Goal: Task Accomplishment & Management: Use online tool/utility

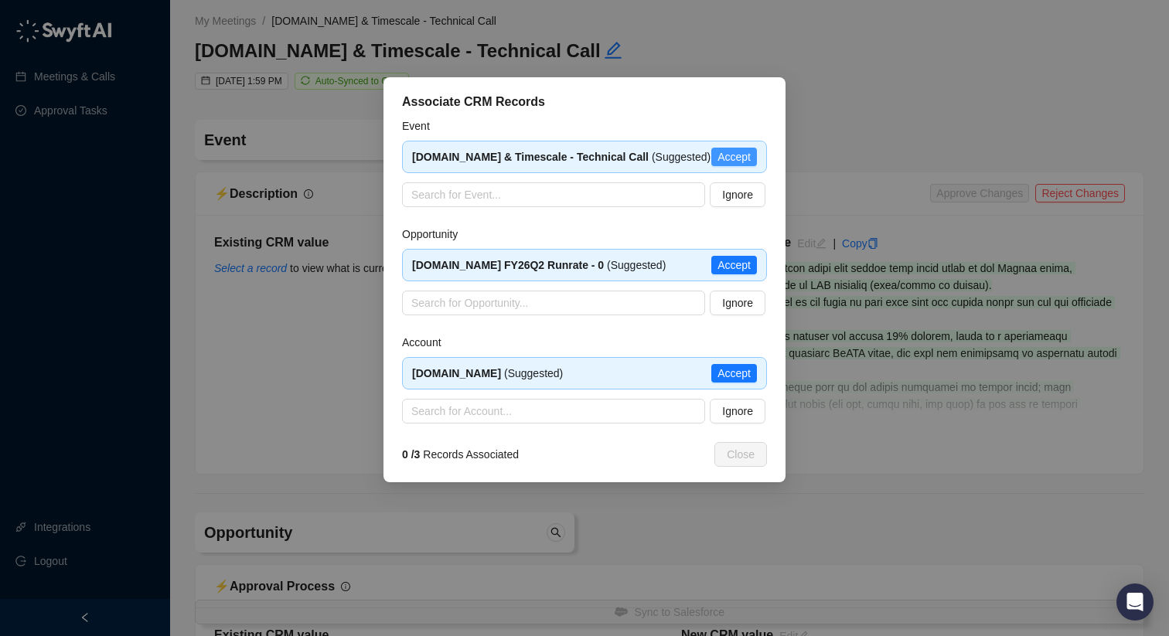
click at [727, 151] on span "Accept" at bounding box center [733, 156] width 33 height 17
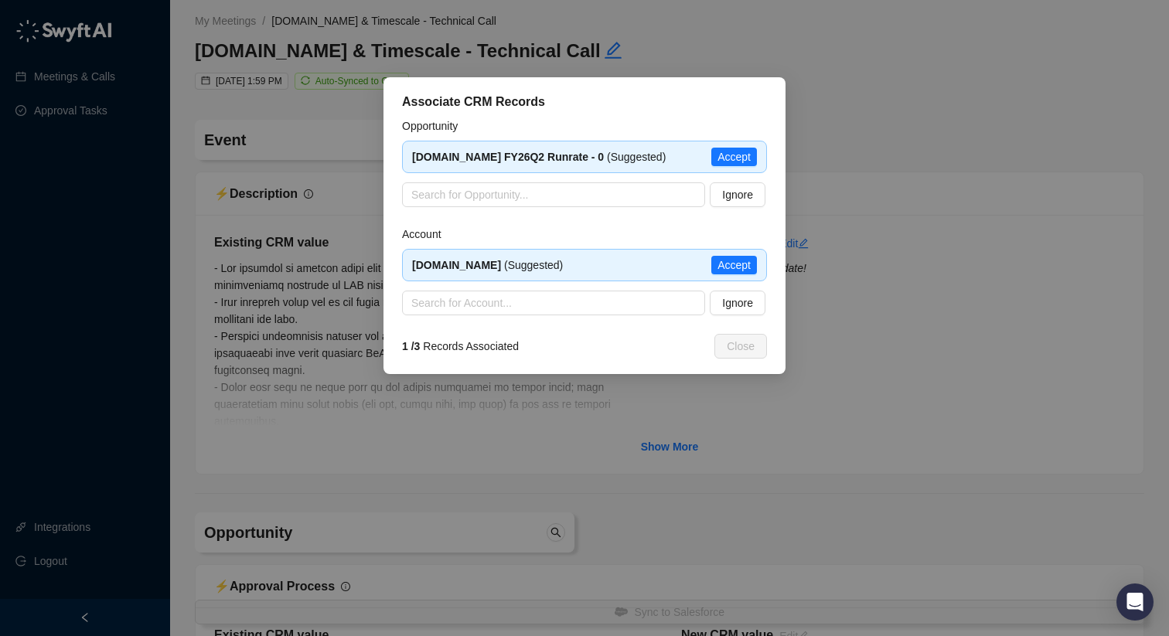
click at [727, 151] on span "Accept" at bounding box center [733, 156] width 33 height 17
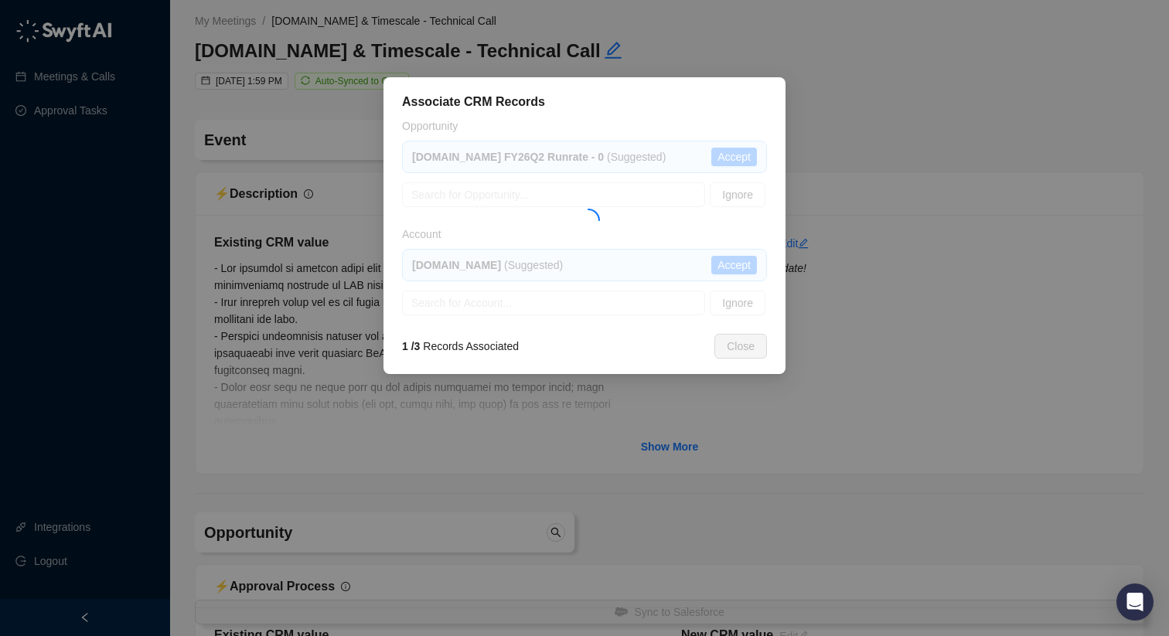
type textarea "**********"
type input "**********"
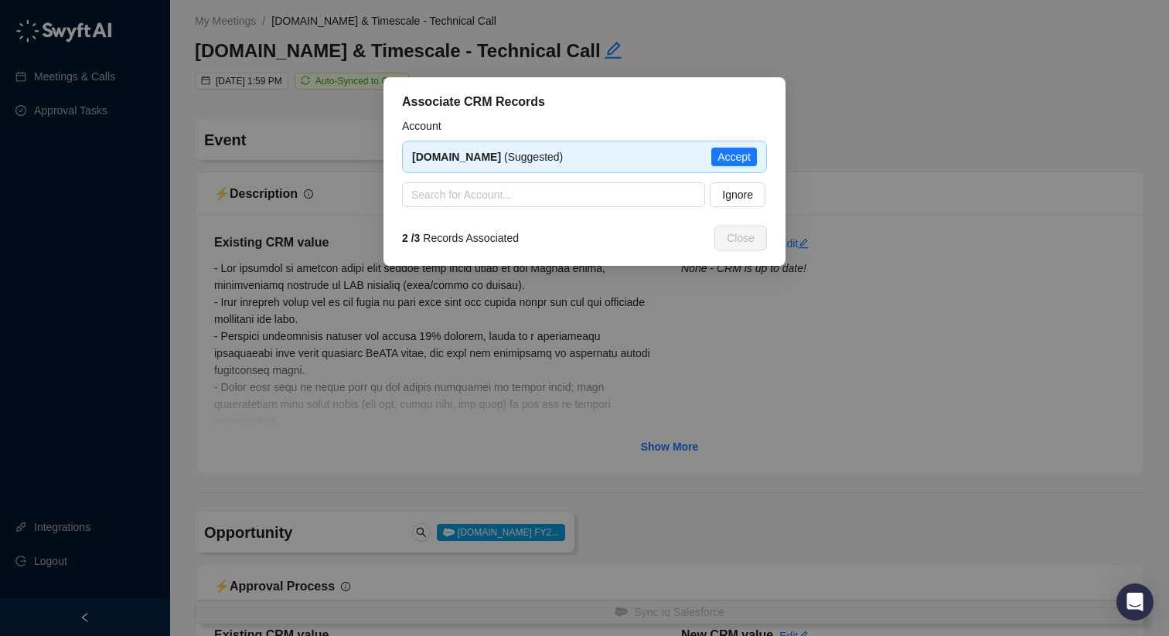
click at [727, 151] on span "Accept" at bounding box center [733, 156] width 33 height 17
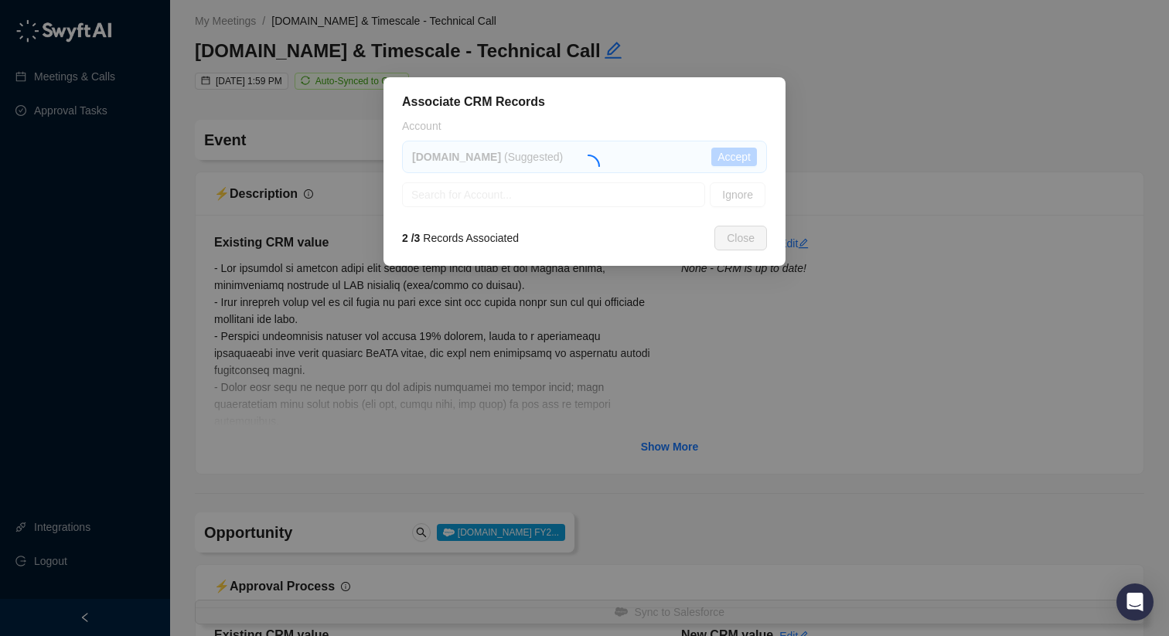
type textarea "**********"
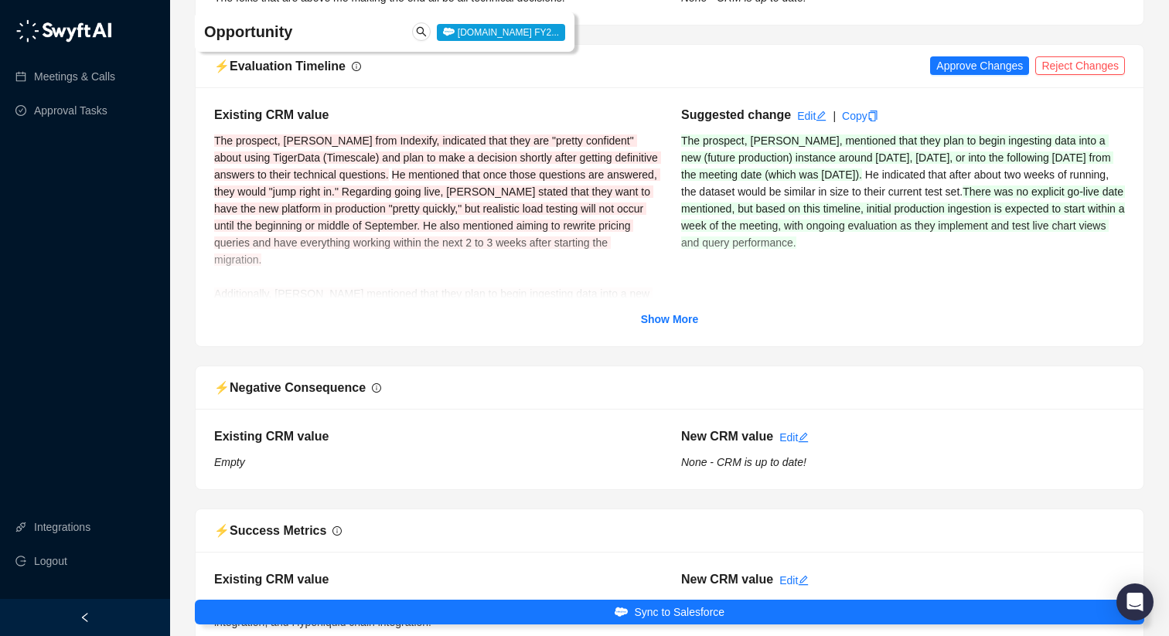
scroll to position [1703, 0]
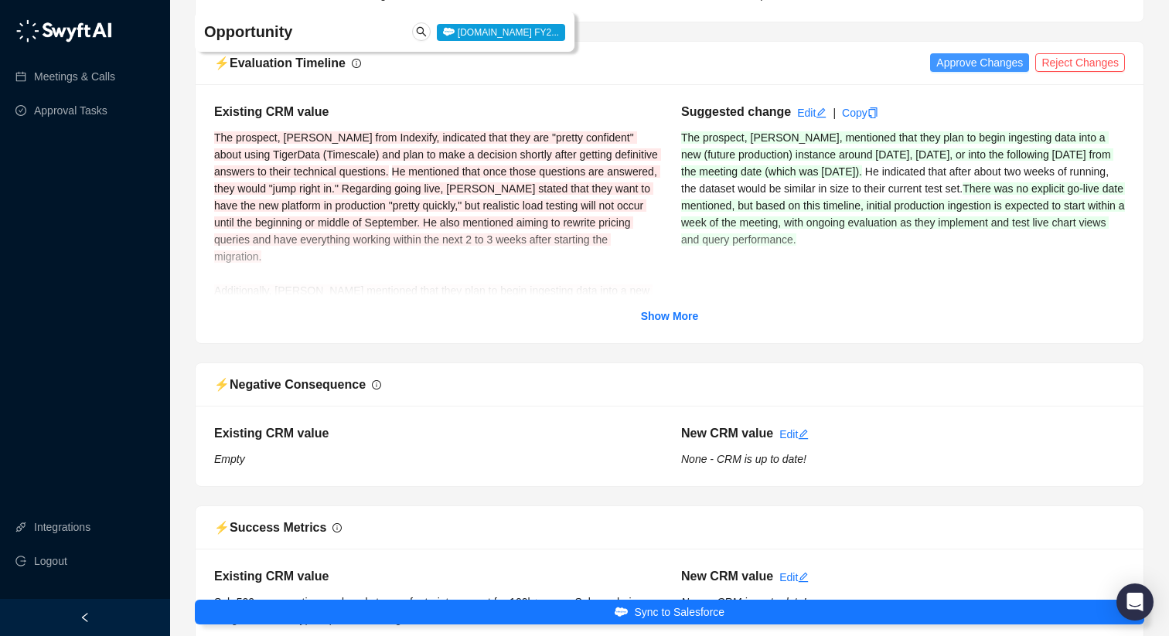
click at [948, 71] on span "Approve Changes" at bounding box center [979, 62] width 87 height 17
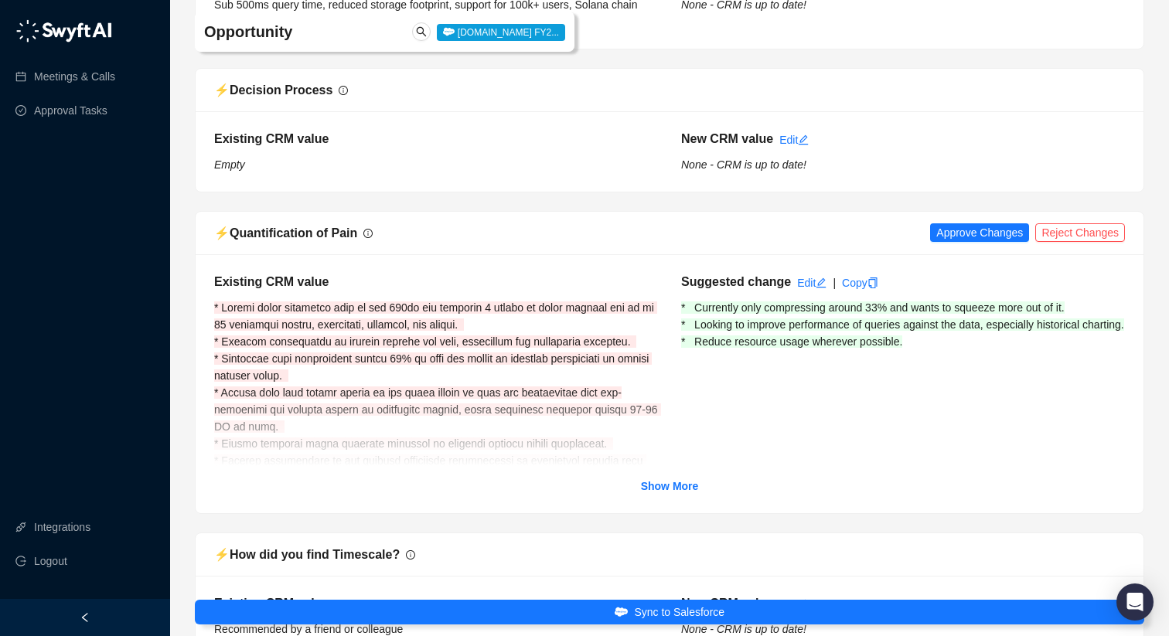
scroll to position [2320, 0]
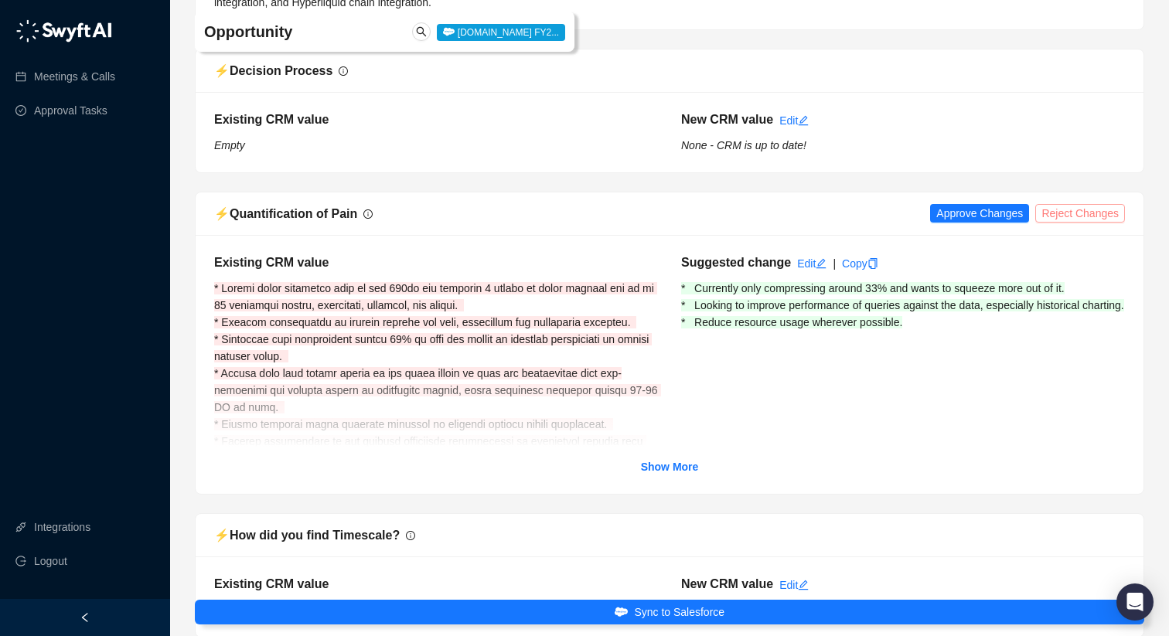
click at [1063, 222] on span "Reject Changes" at bounding box center [1079, 213] width 77 height 17
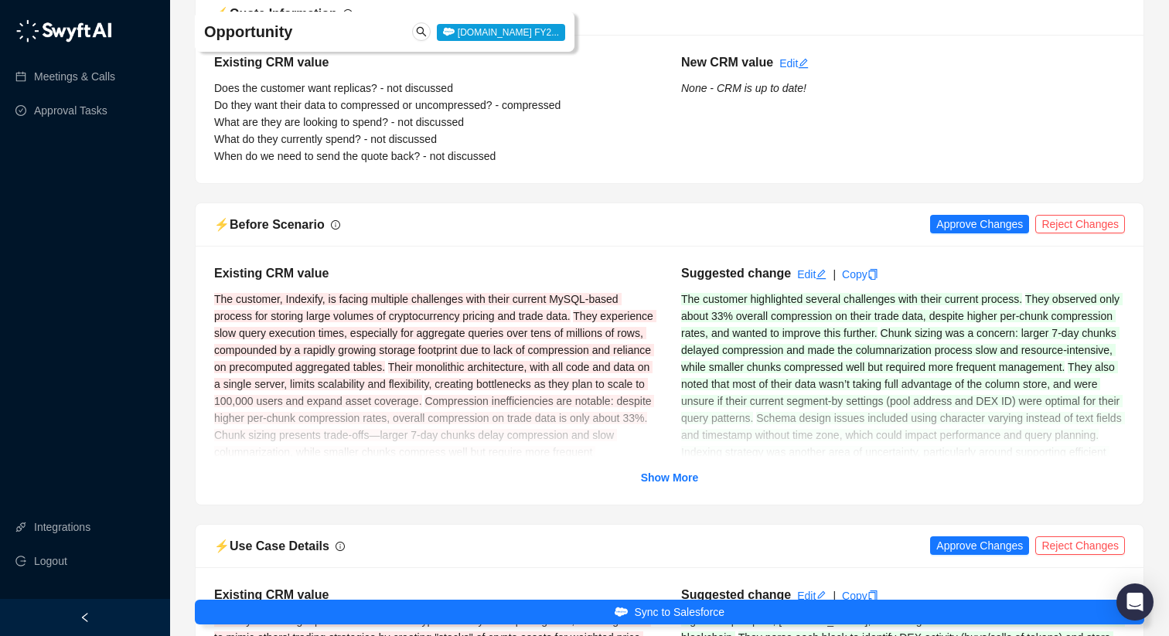
scroll to position [4308, 0]
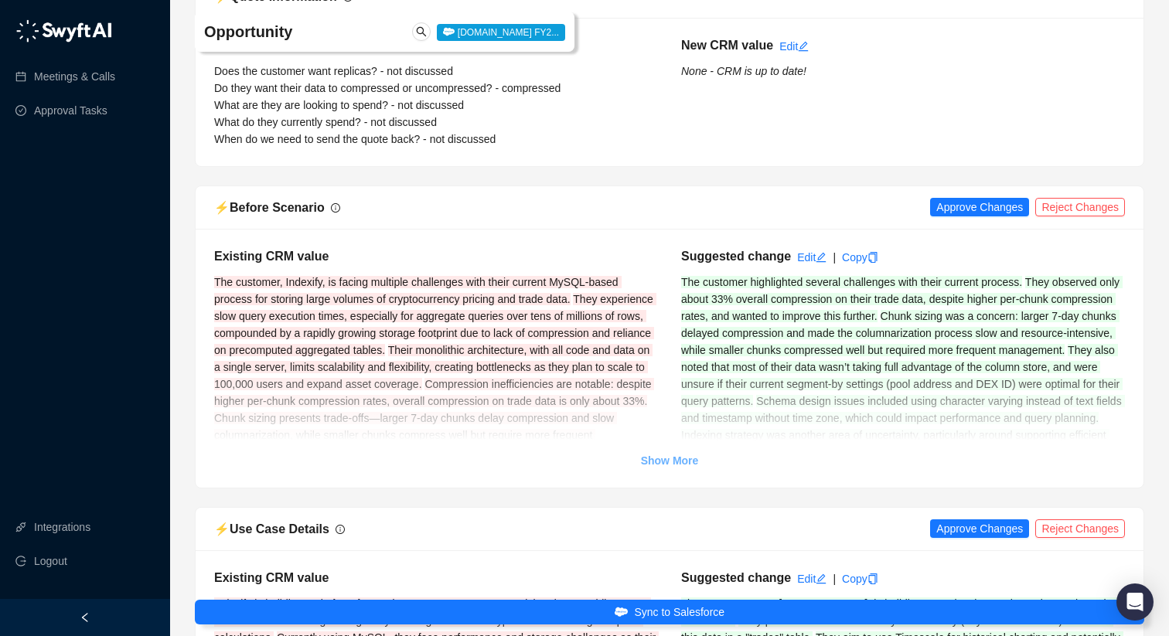
click at [679, 467] on strong "Show More" at bounding box center [670, 460] width 58 height 12
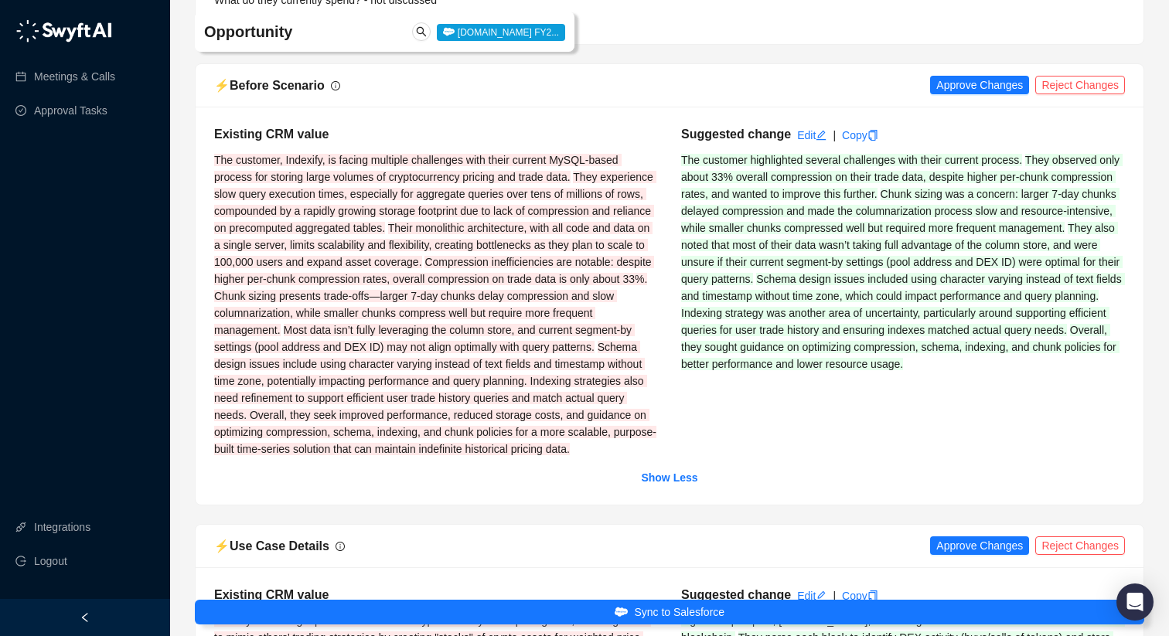
scroll to position [4435, 0]
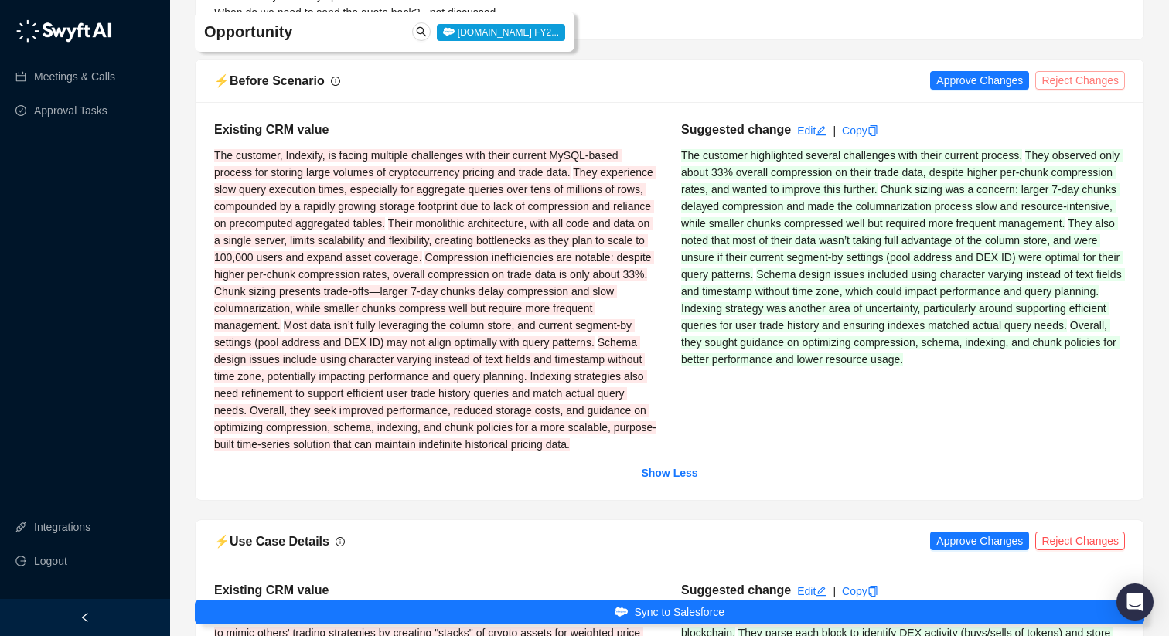
click at [1095, 89] on span "Reject Changes" at bounding box center [1079, 80] width 77 height 17
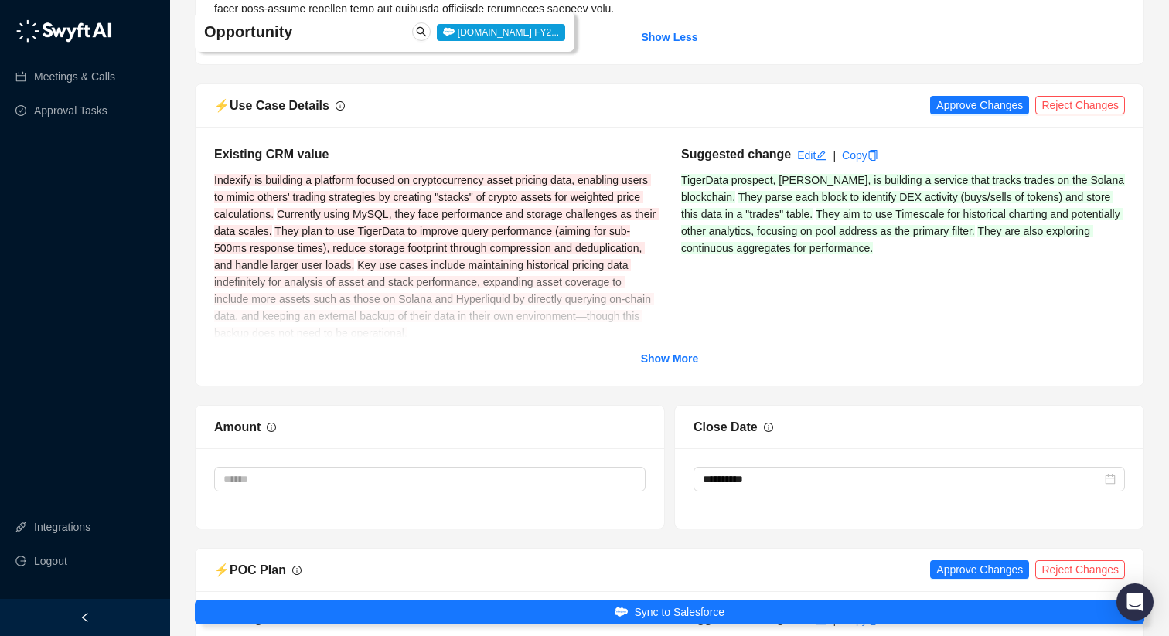
scroll to position [4877, 0]
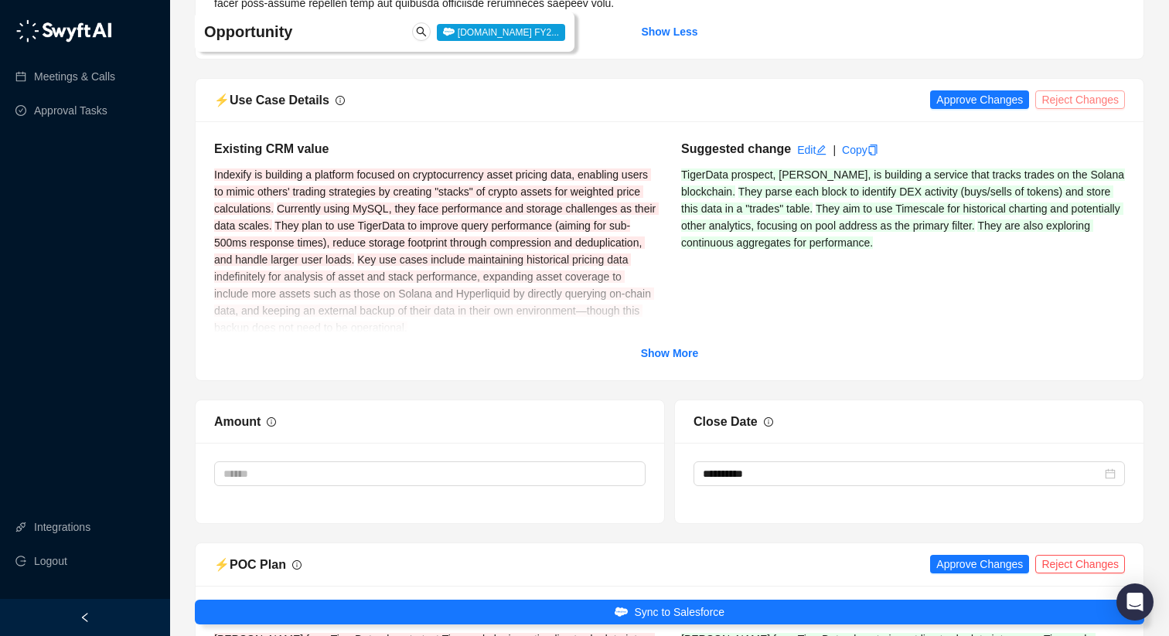
click at [1069, 108] on span "Reject Changes" at bounding box center [1079, 99] width 77 height 17
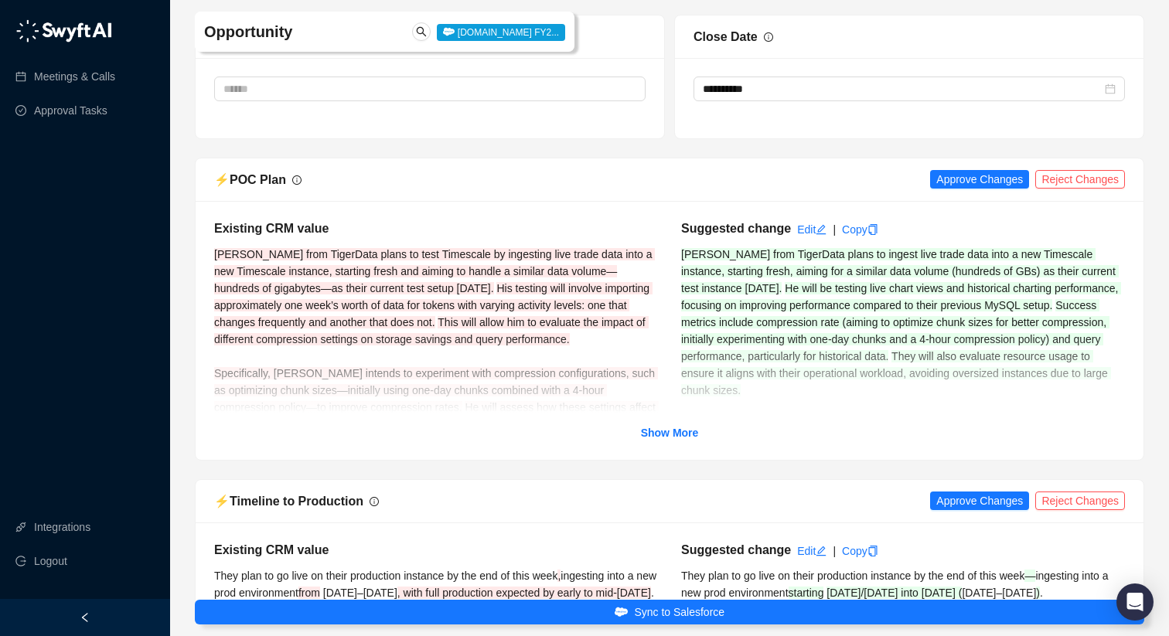
scroll to position [5265, 0]
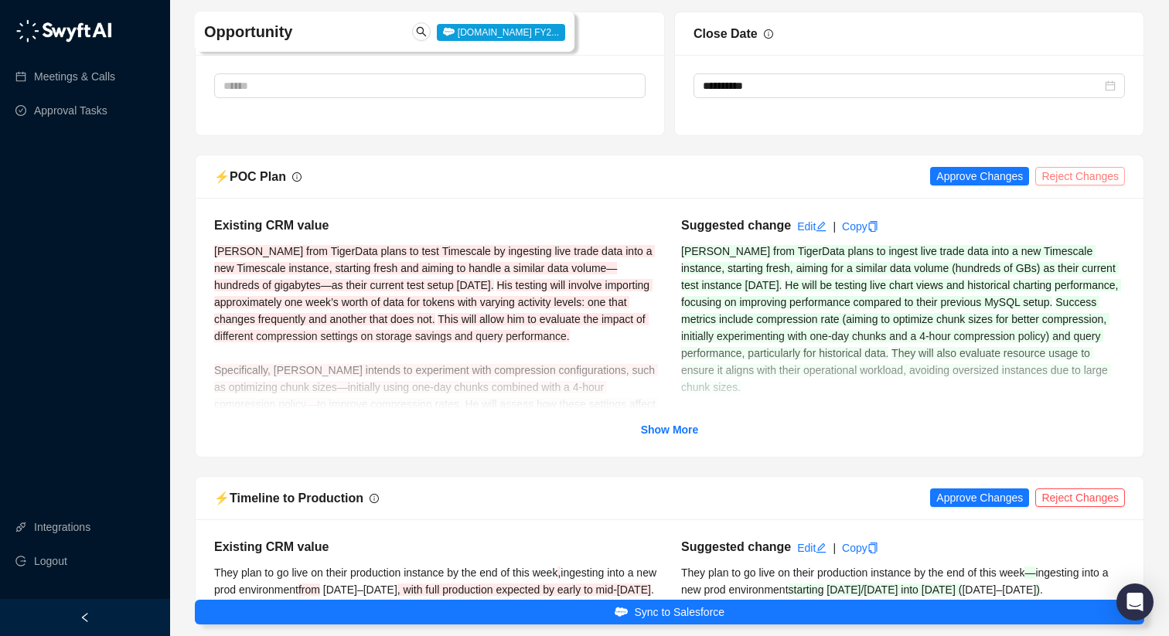
click at [1079, 185] on span "Reject Changes" at bounding box center [1079, 176] width 77 height 17
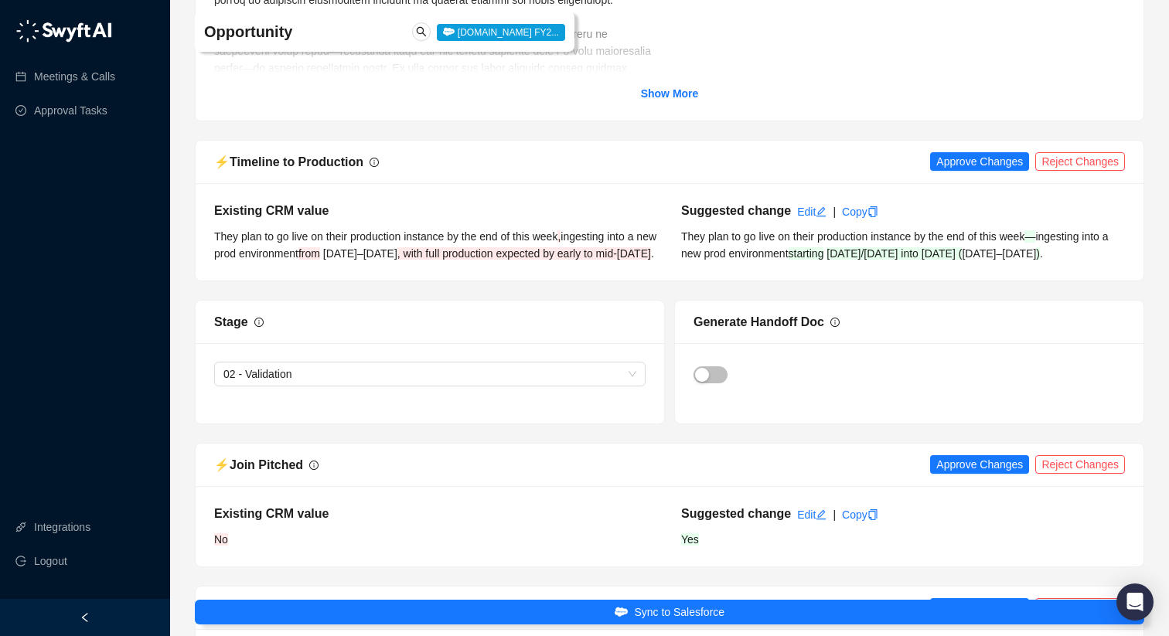
scroll to position [5612, 0]
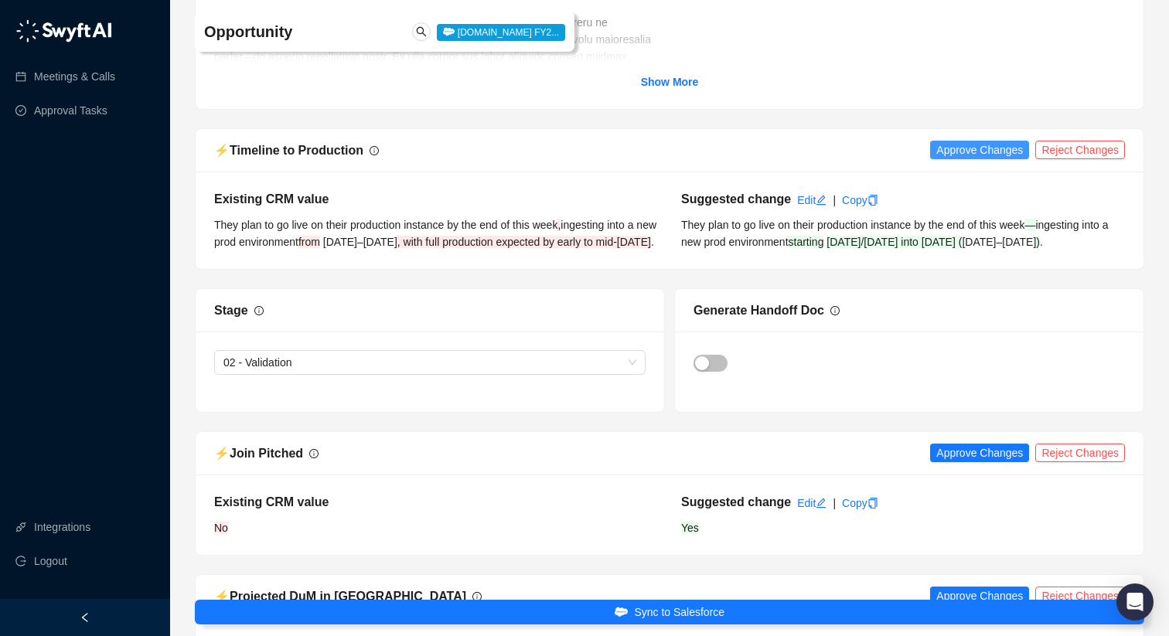
click at [976, 158] on span "Approve Changes" at bounding box center [979, 149] width 87 height 17
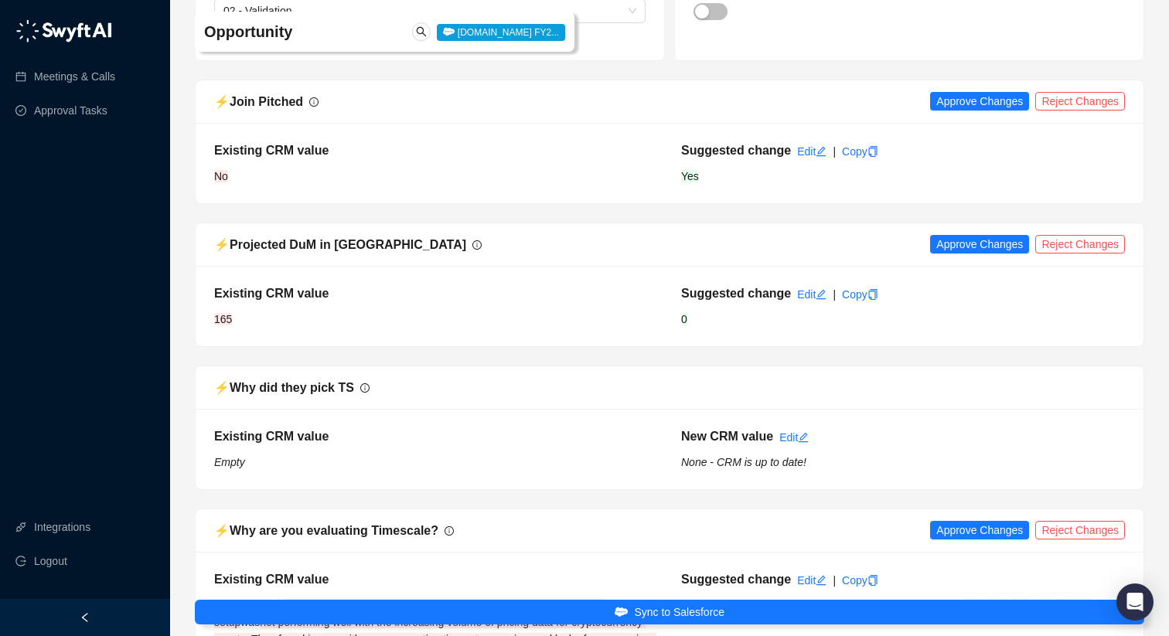
scroll to position [5965, 0]
click at [1055, 109] on span "Reject Changes" at bounding box center [1079, 100] width 77 height 17
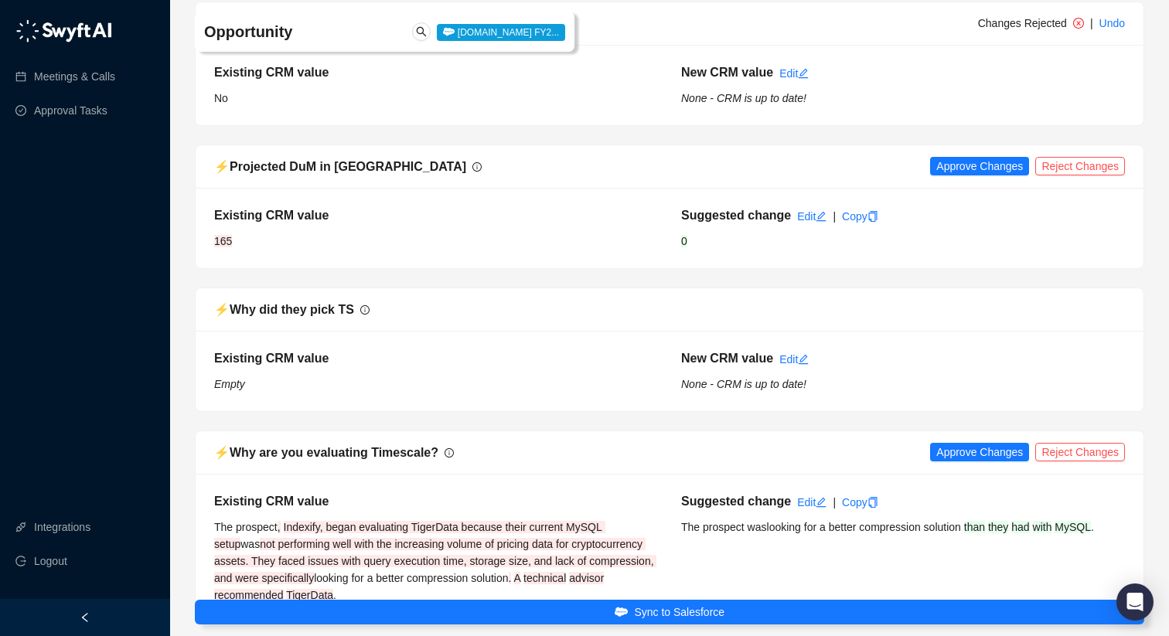
scroll to position [6051, 0]
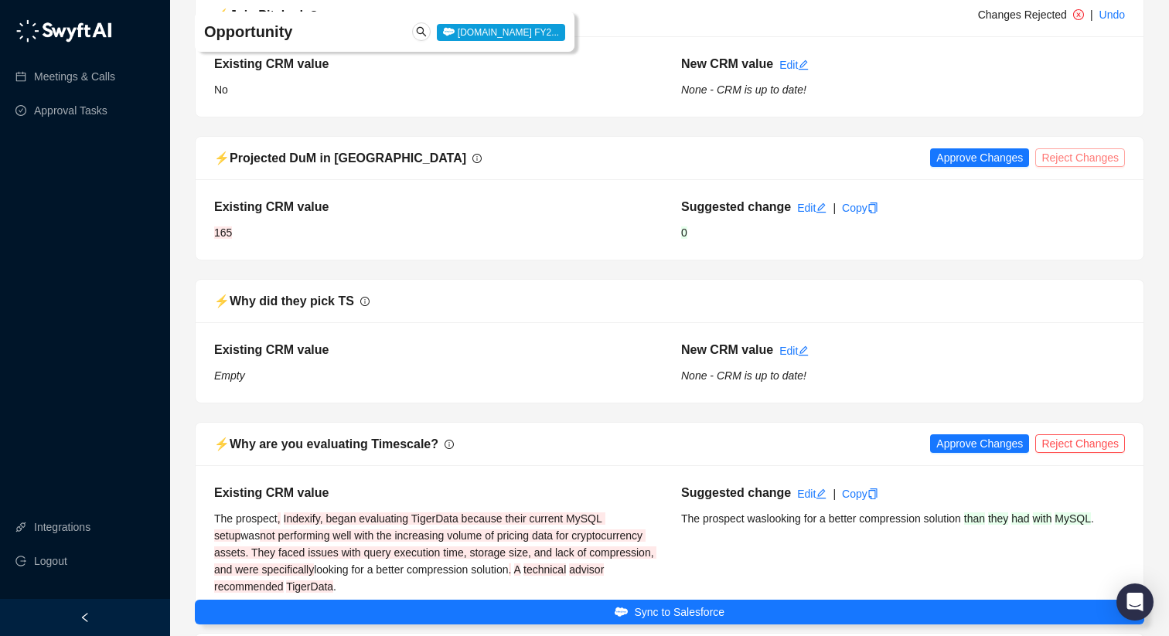
click at [1088, 166] on span "Reject Changes" at bounding box center [1079, 157] width 77 height 17
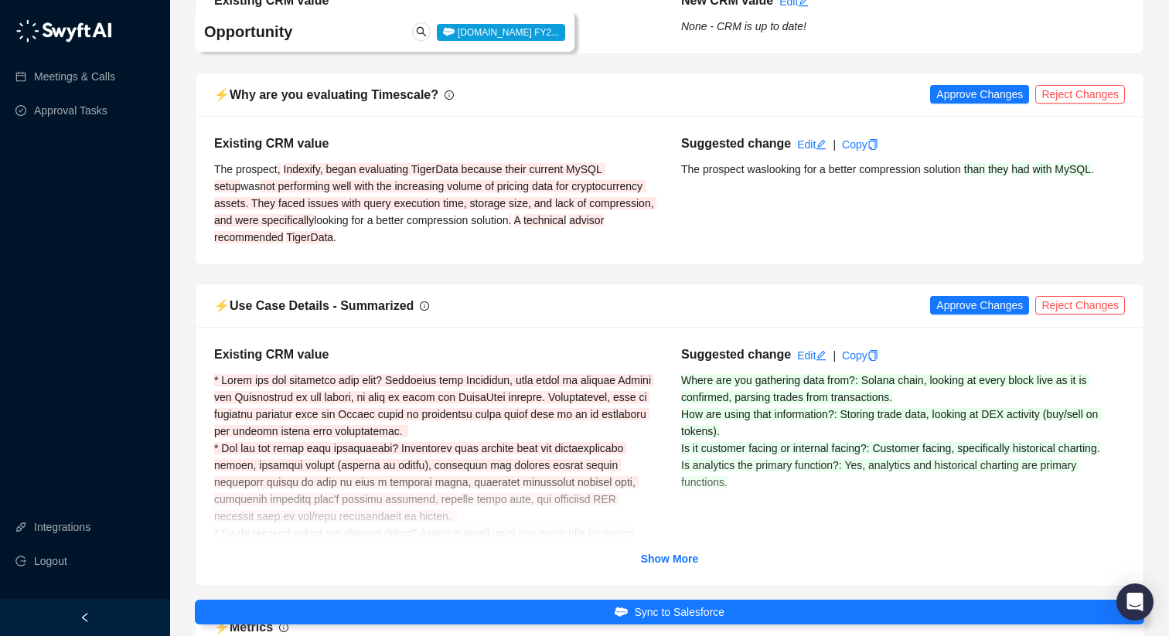
scroll to position [6401, 0]
click at [1070, 102] on span "Reject Changes" at bounding box center [1079, 93] width 77 height 17
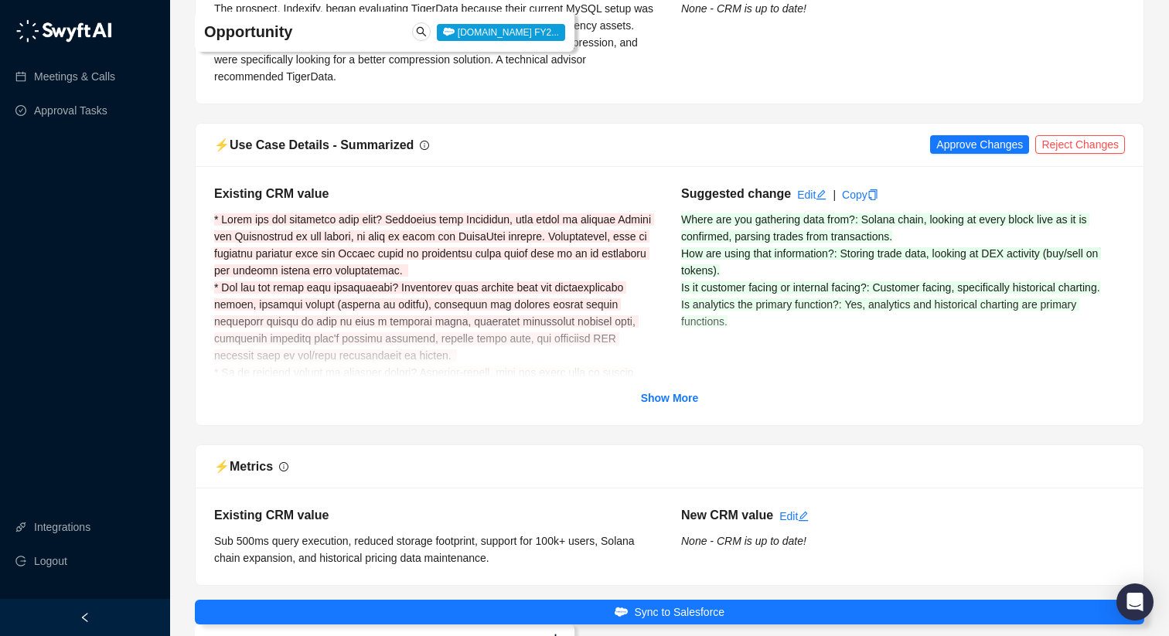
scroll to position [6571, 0]
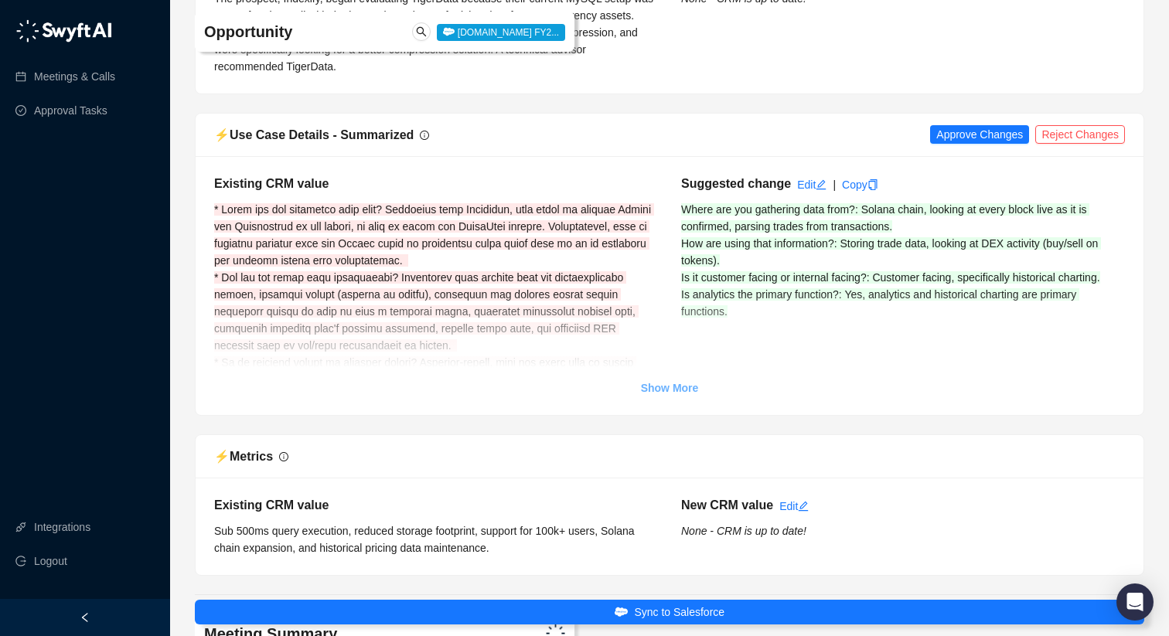
click at [681, 394] on strong "Show More" at bounding box center [670, 388] width 58 height 12
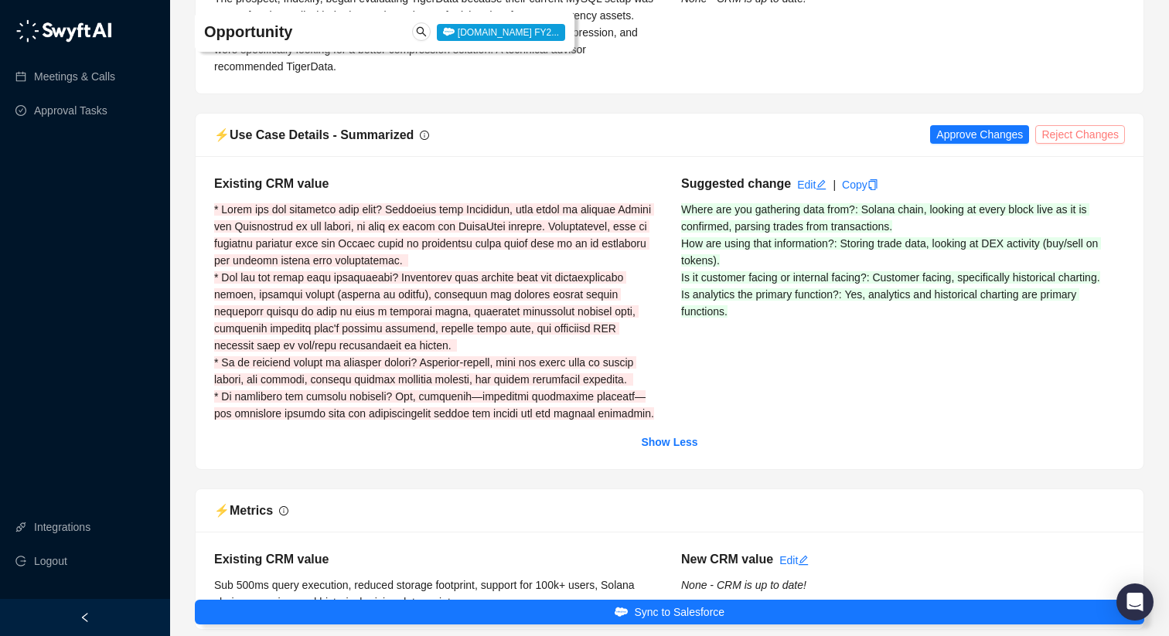
click at [1061, 143] on span "Reject Changes" at bounding box center [1079, 134] width 77 height 17
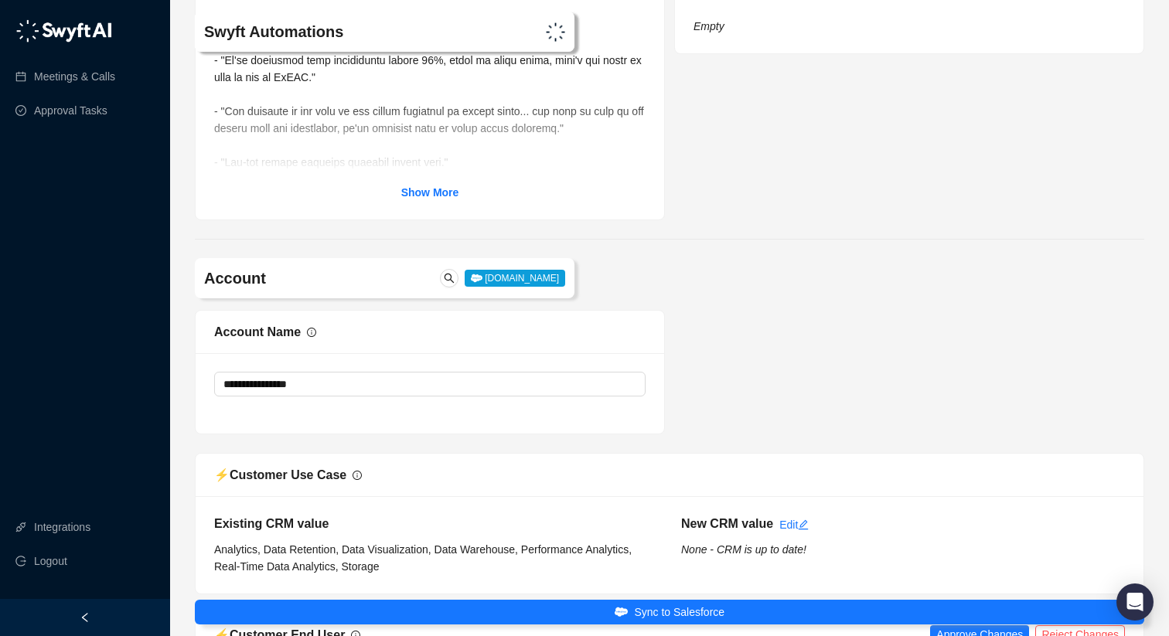
scroll to position [8302, 0]
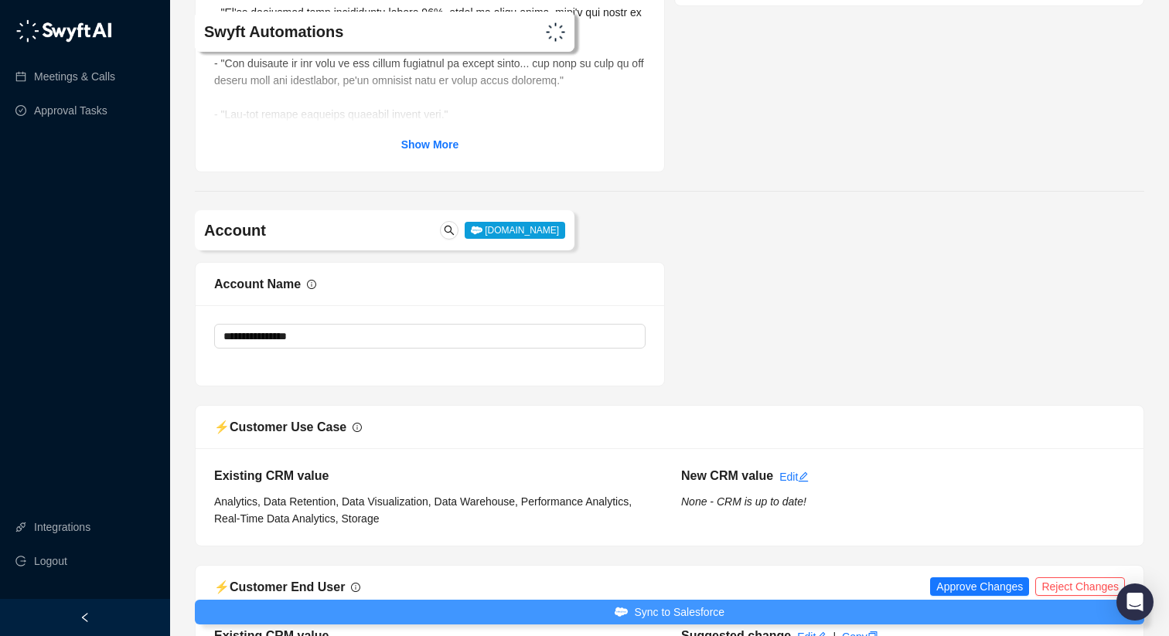
click at [673, 620] on span "Sync to Salesforce" at bounding box center [679, 612] width 90 height 17
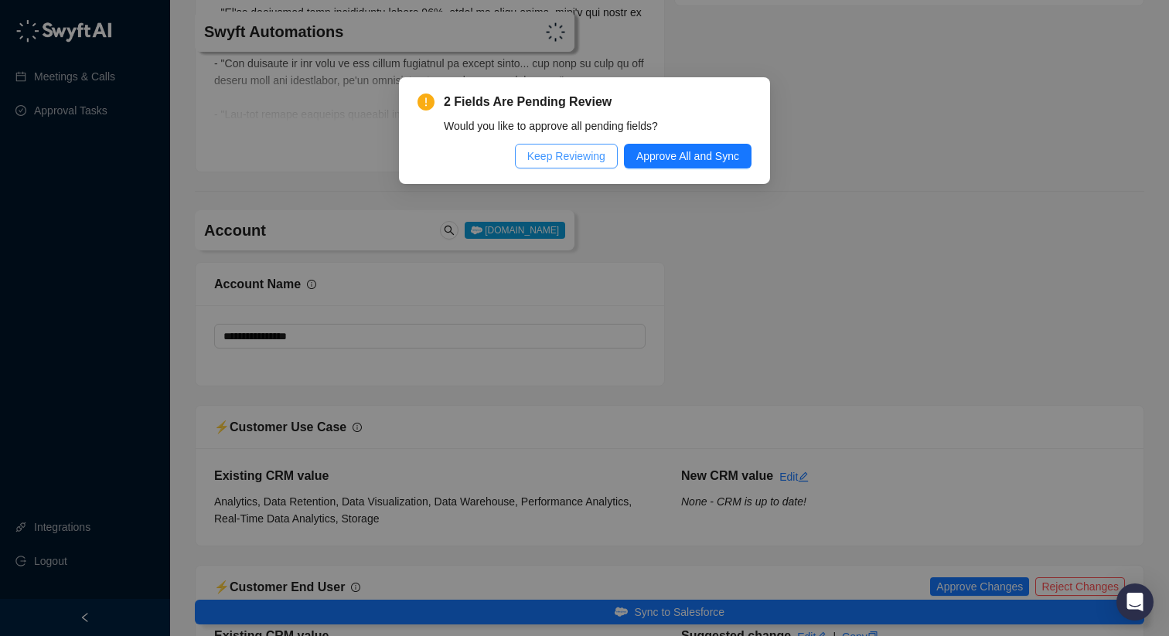
click at [582, 161] on span "Keep Reviewing" at bounding box center [566, 156] width 78 height 17
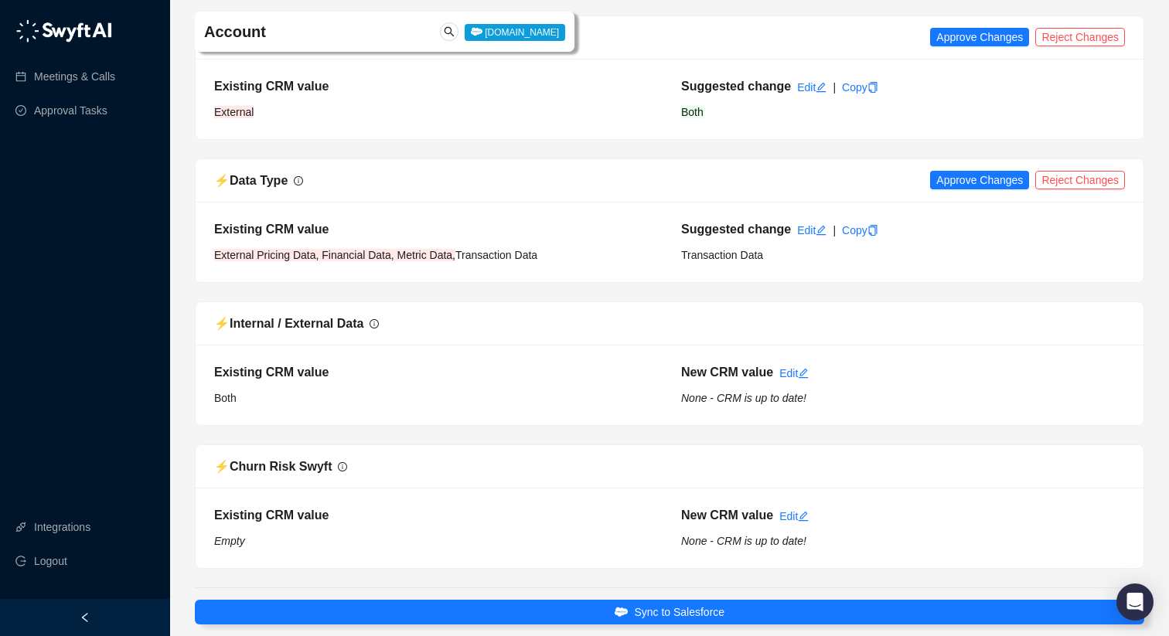
scroll to position [8860, 0]
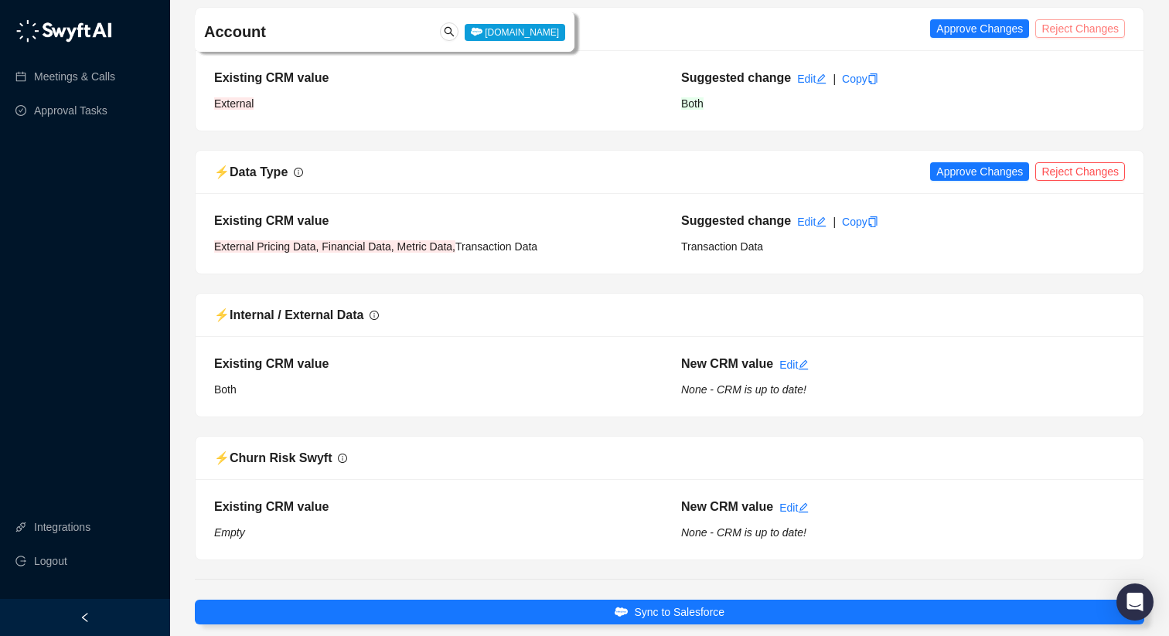
click at [1067, 37] on span "Reject Changes" at bounding box center [1079, 28] width 77 height 17
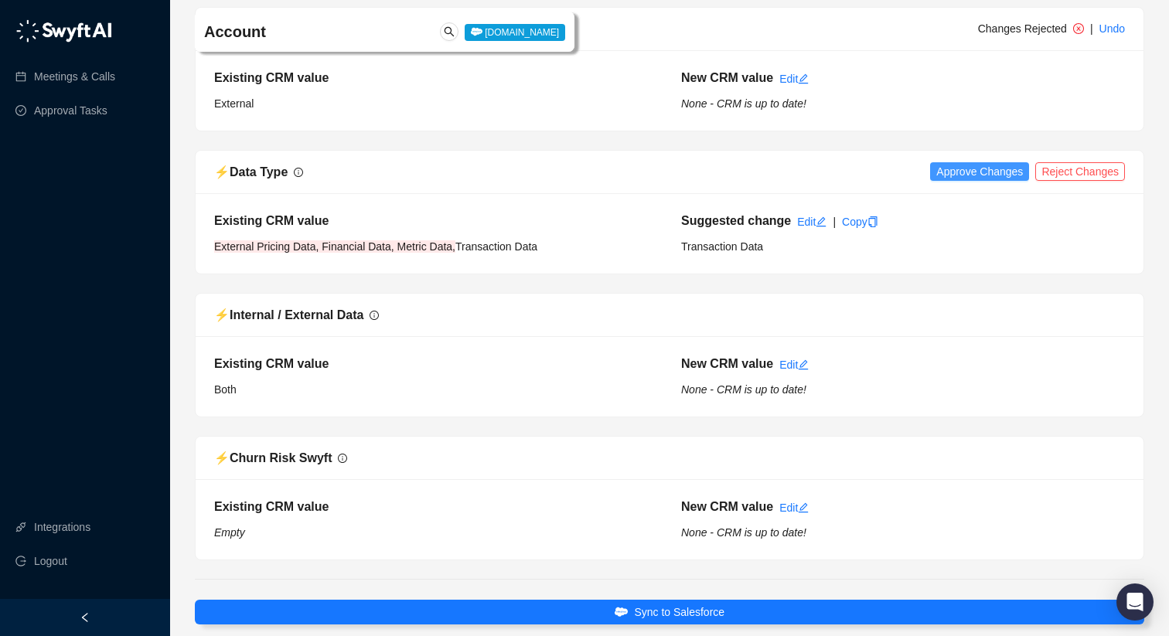
click at [988, 180] on span "Approve Changes" at bounding box center [979, 171] width 87 height 17
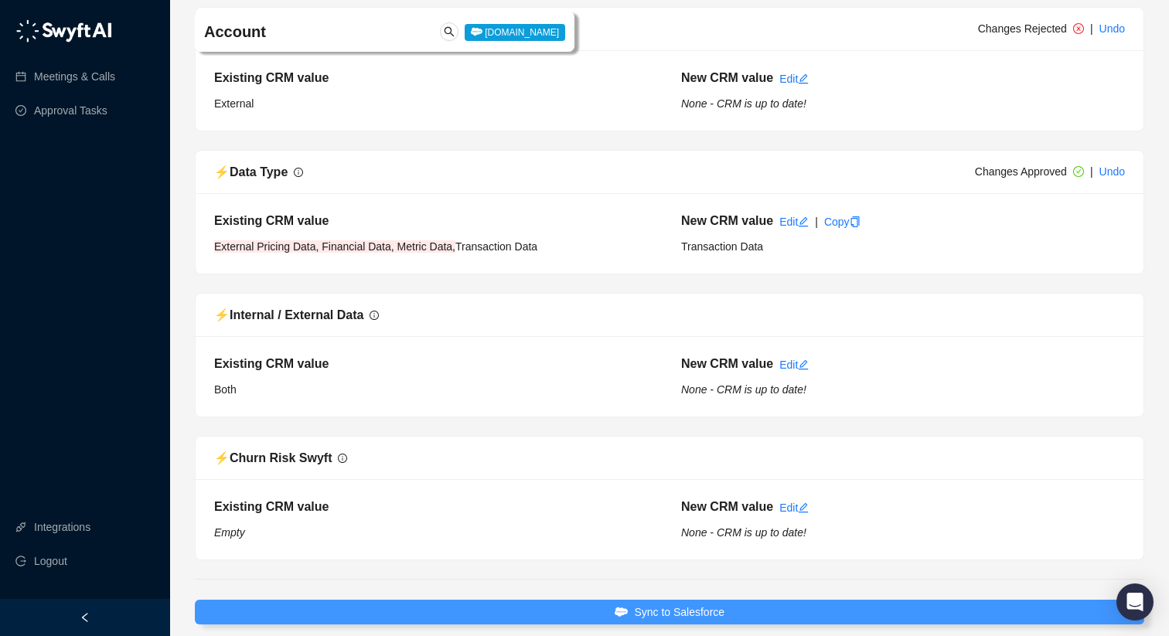
click at [610, 604] on button "Sync to Salesforce" at bounding box center [669, 612] width 949 height 25
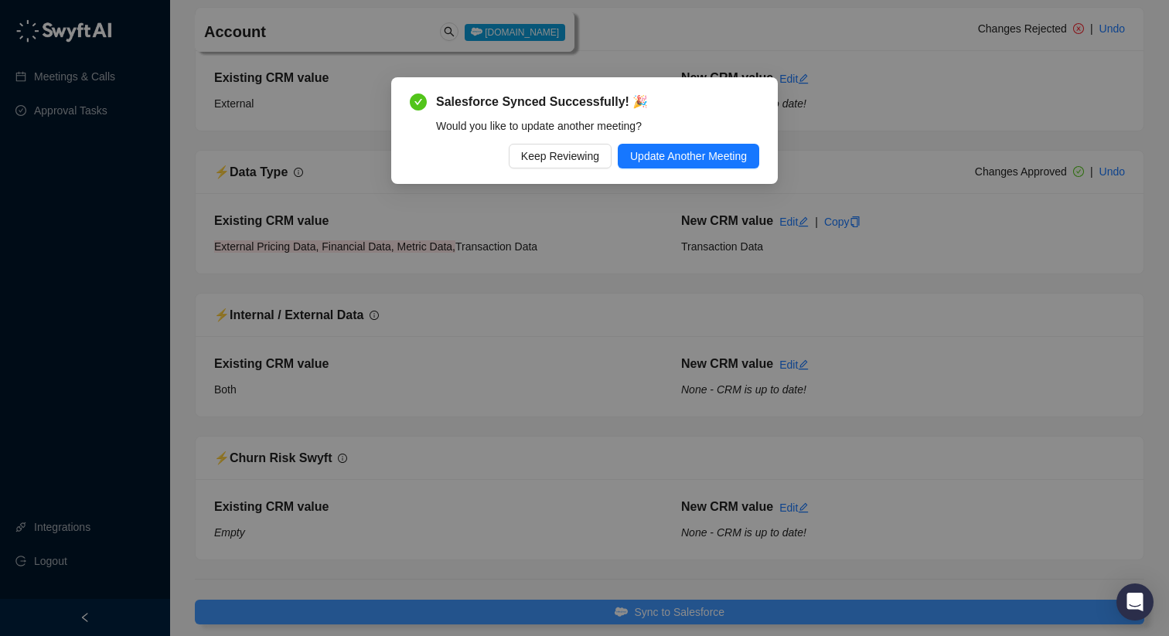
scroll to position [8784, 0]
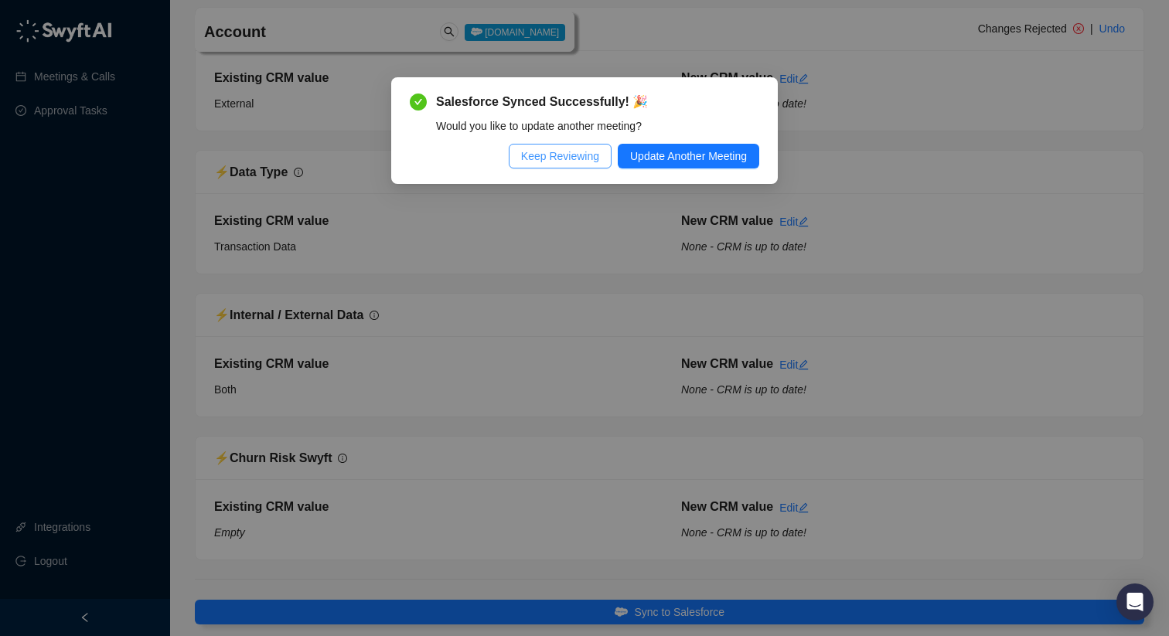
click at [573, 156] on span "Keep Reviewing" at bounding box center [560, 156] width 78 height 17
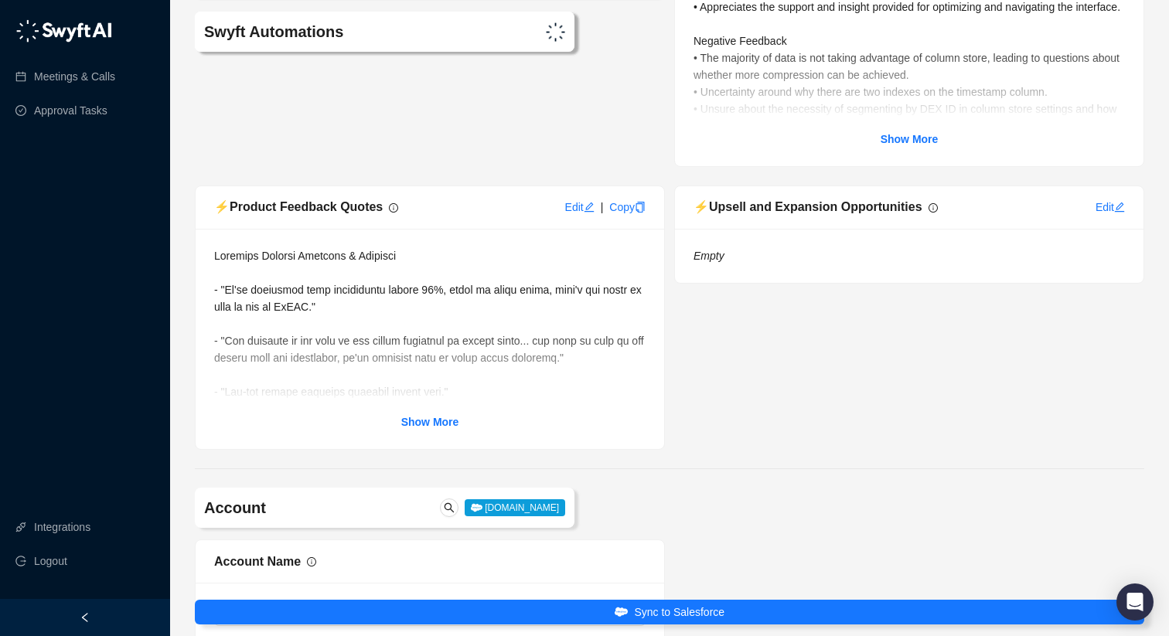
type textarea "**********"
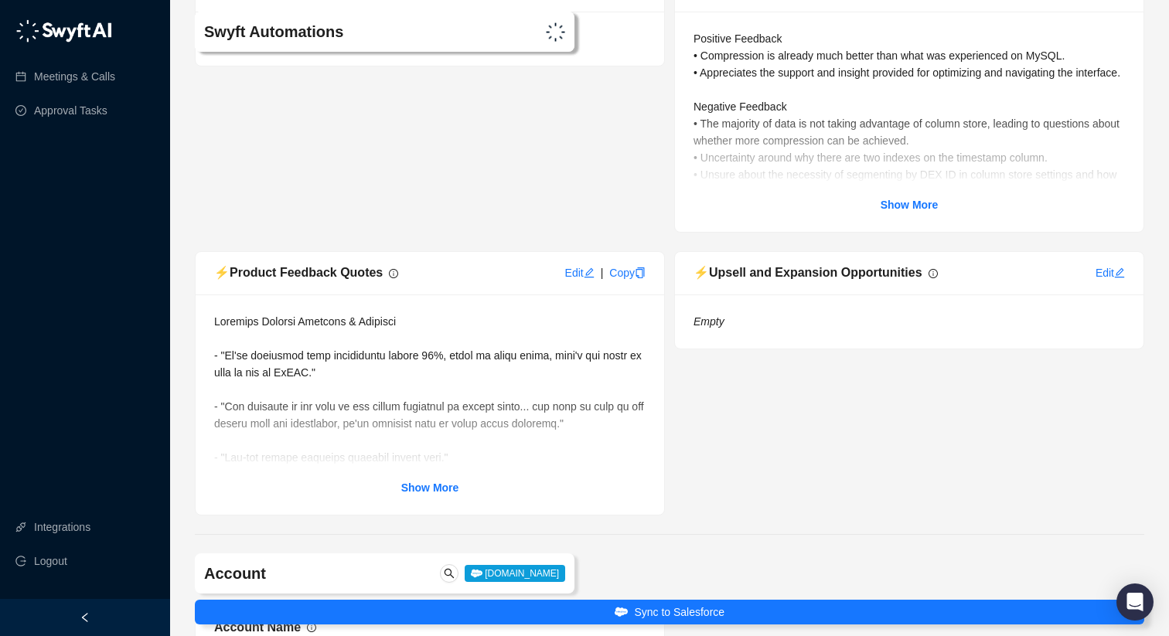
scroll to position [8044, 0]
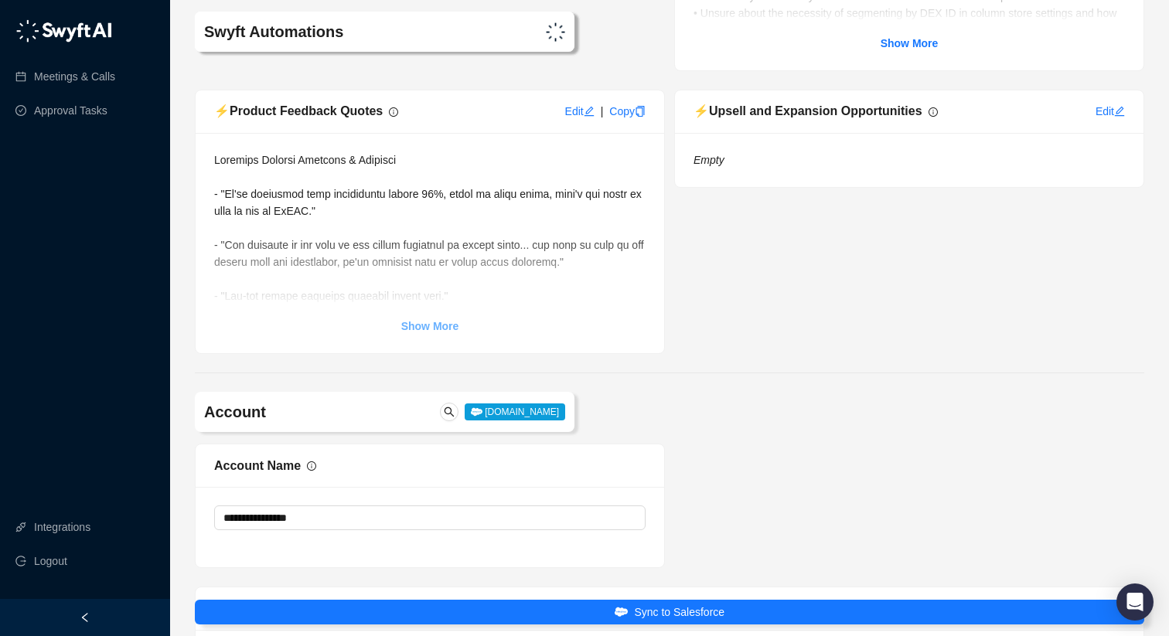
click at [435, 332] on strong "Show More" at bounding box center [430, 326] width 58 height 12
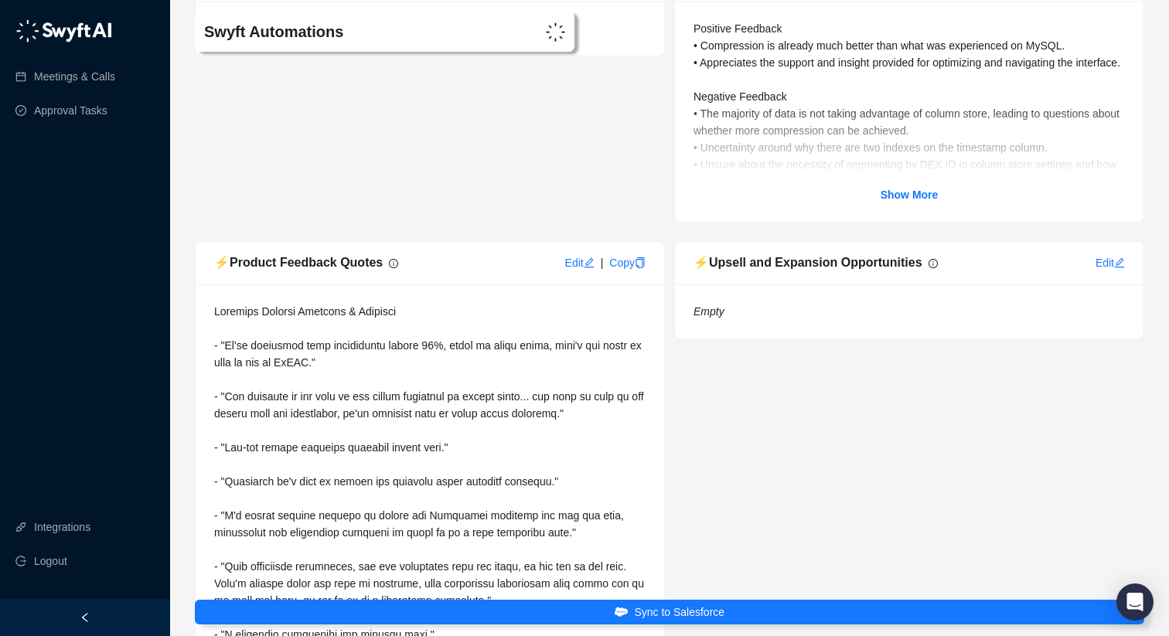
scroll to position [7751, 0]
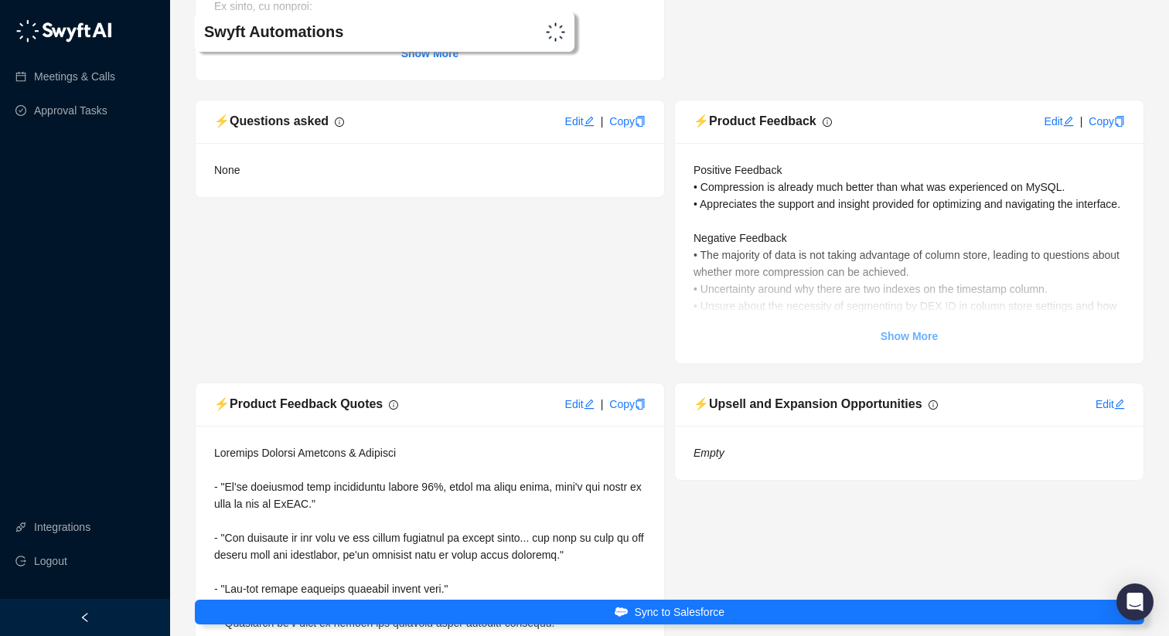
click at [892, 342] on strong "Show More" at bounding box center [909, 336] width 58 height 12
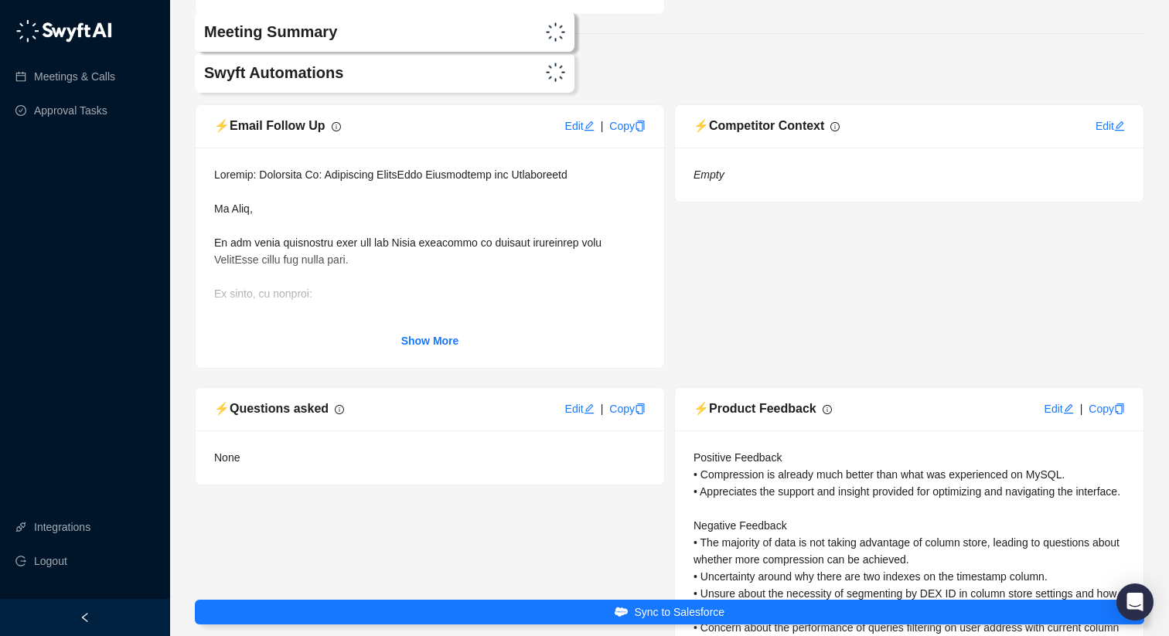
scroll to position [7457, 0]
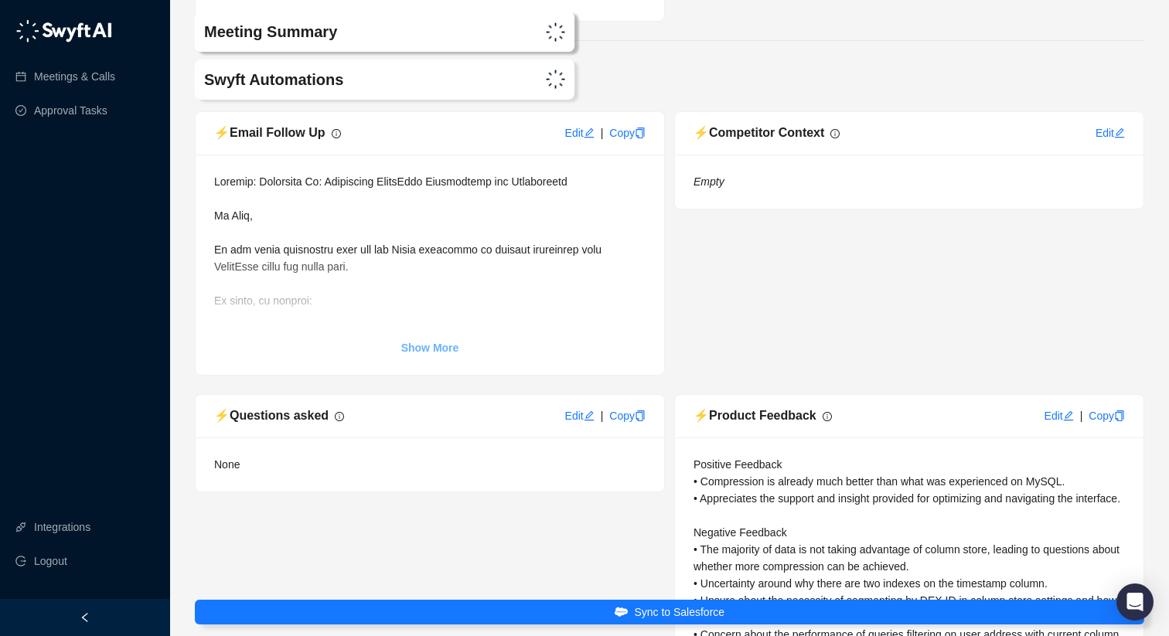
click at [441, 354] on strong "Show More" at bounding box center [430, 348] width 58 height 12
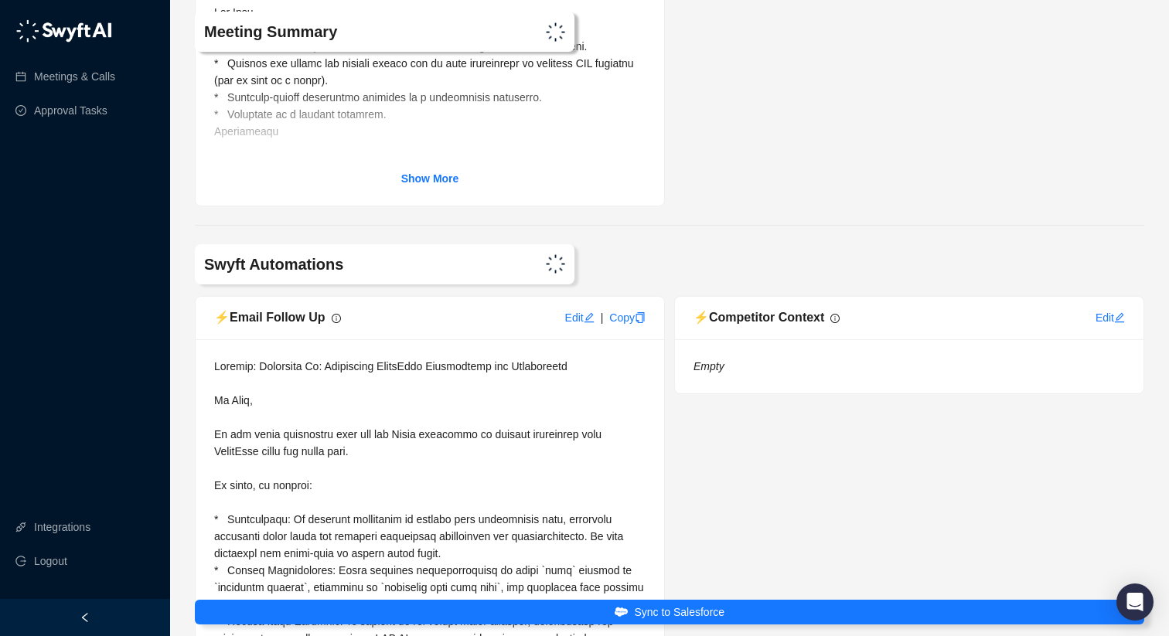
scroll to position [7181, 0]
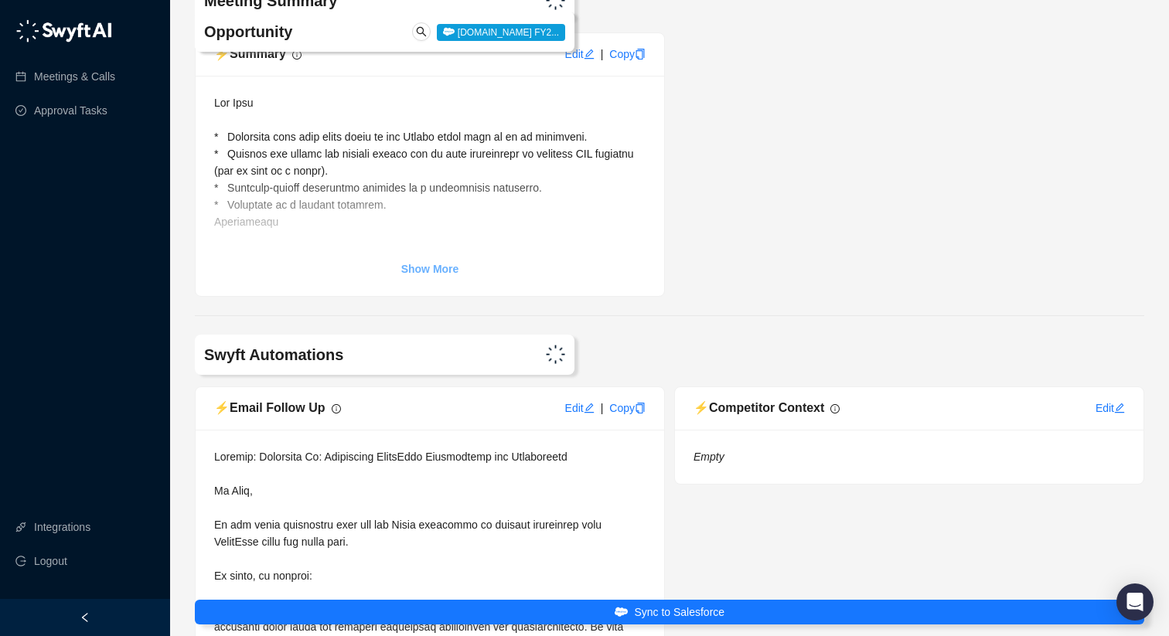
click at [433, 275] on strong "Show More" at bounding box center [430, 269] width 58 height 12
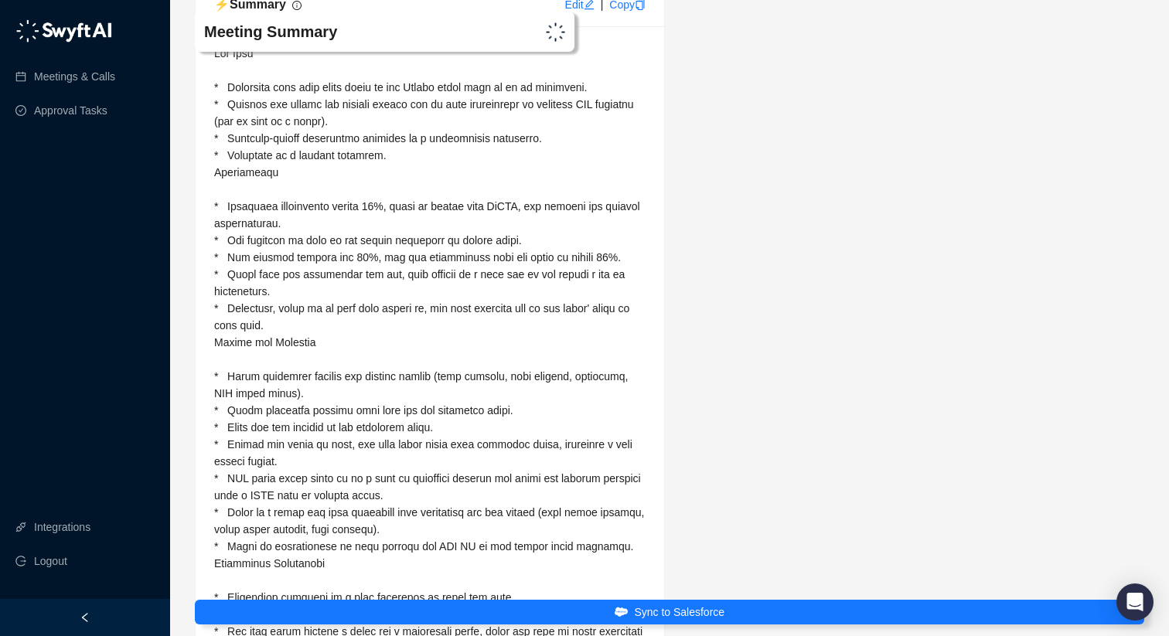
scroll to position [7244, 0]
